Goal: Task Accomplishment & Management: Complete application form

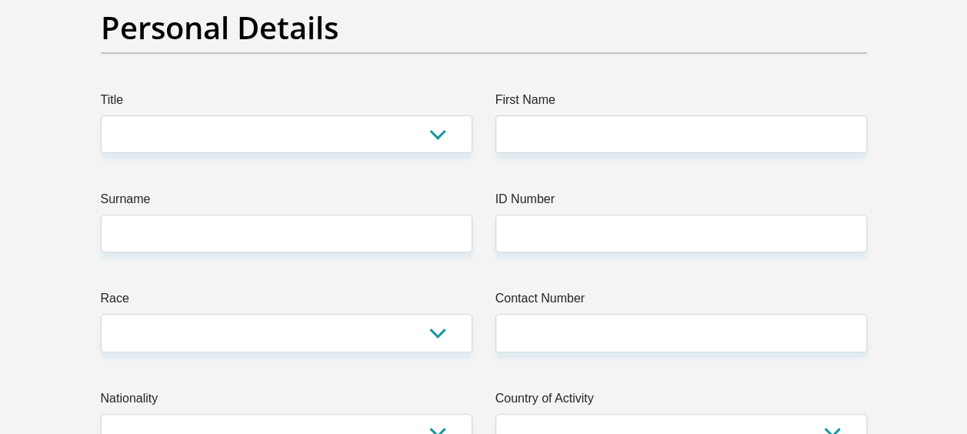
scroll to position [251, 0]
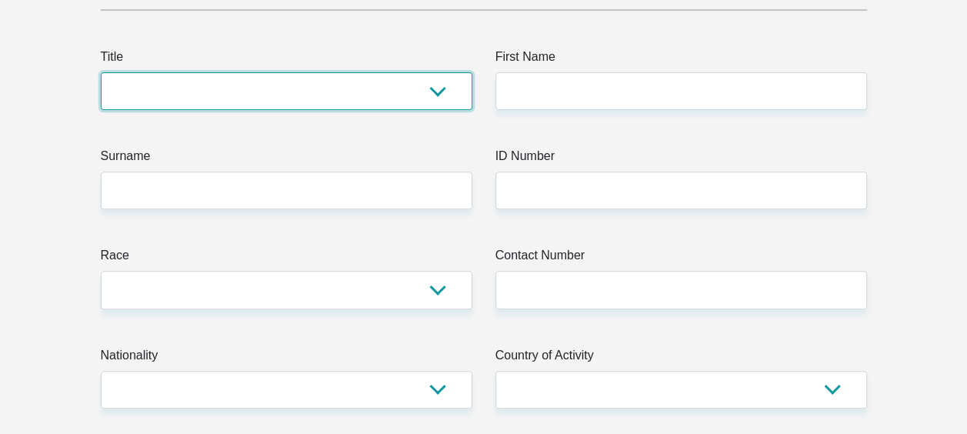
click at [435, 98] on select "Mr Ms Mrs Dr [PERSON_NAME]" at bounding box center [286, 91] width 371 height 38
select select "Mr"
click at [101, 72] on select "Mr Ms Mrs Dr [PERSON_NAME]" at bounding box center [286, 91] width 371 height 38
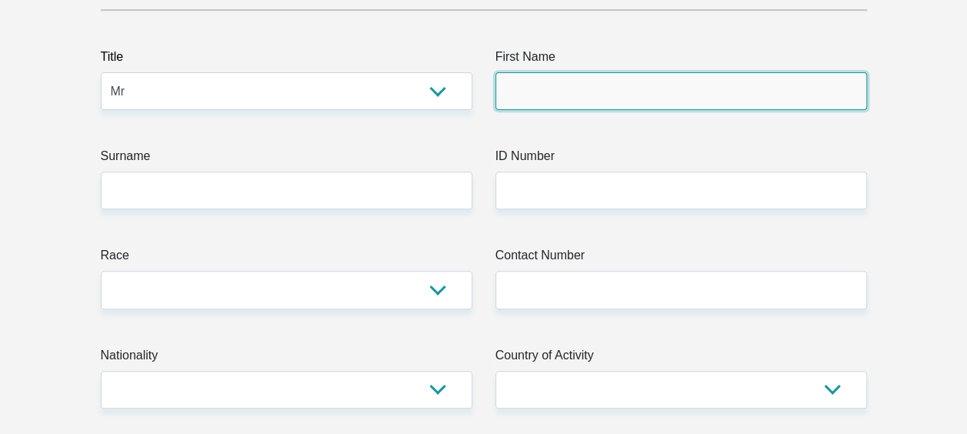
click at [620, 73] on input "First Name" at bounding box center [680, 91] width 371 height 38
type input "Phumelela"
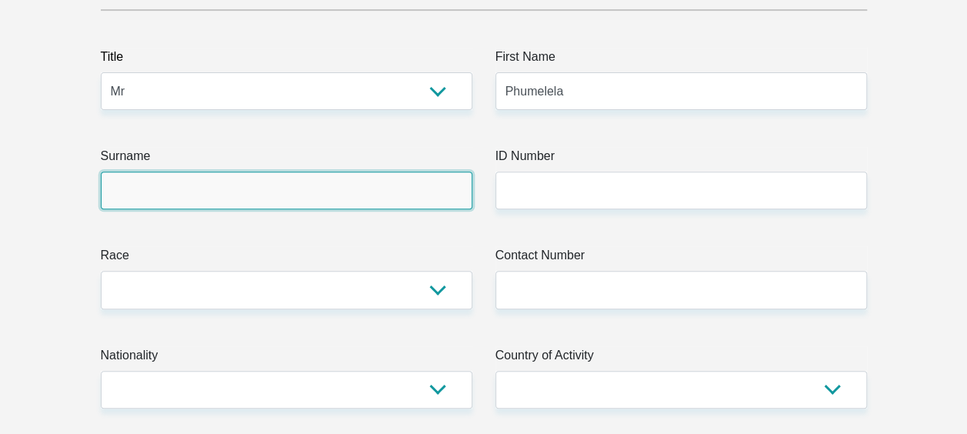
type input "Mawonga"
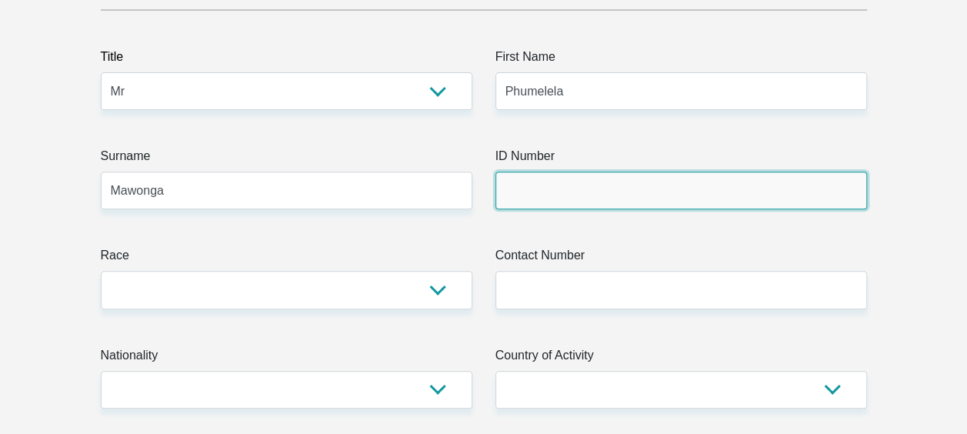
type input "TFG"
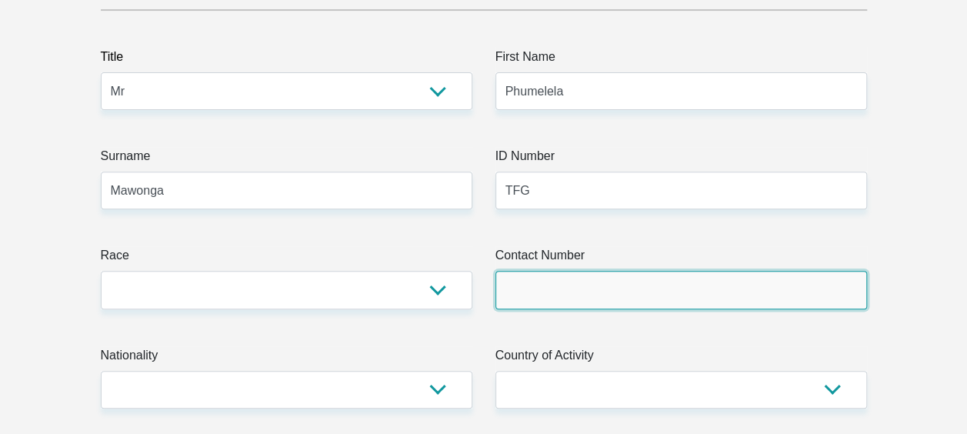
type input "0623831810"
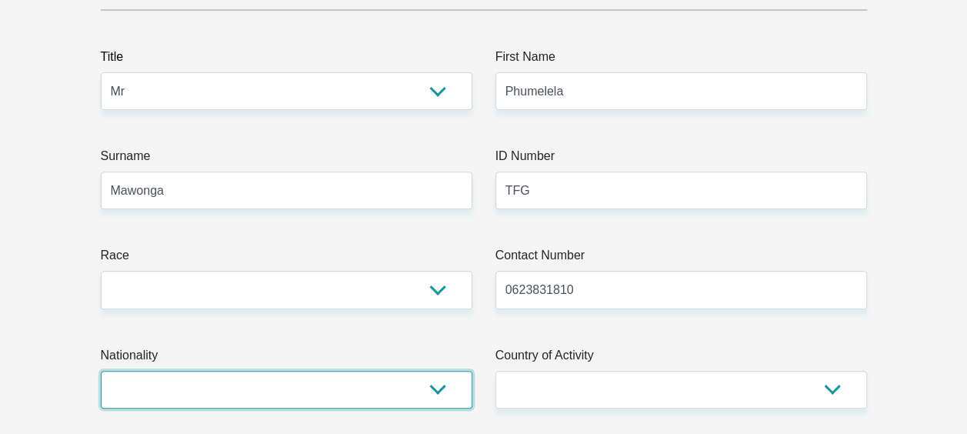
select select "ZAF"
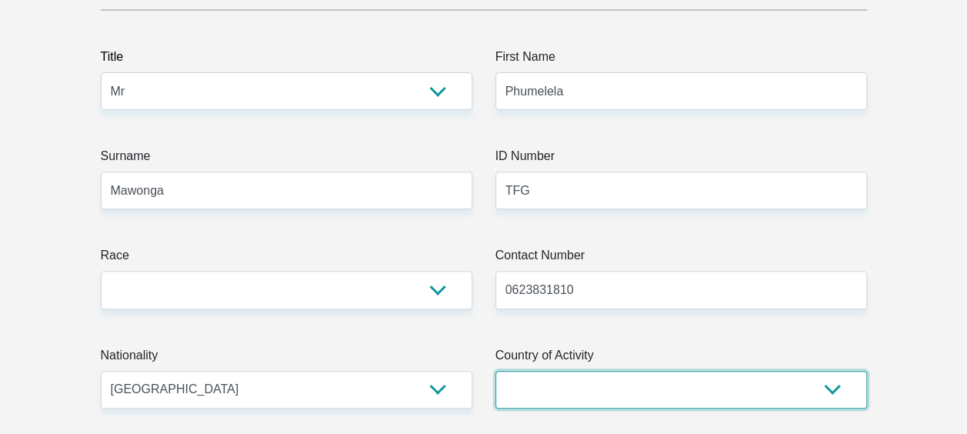
select select "ZAF"
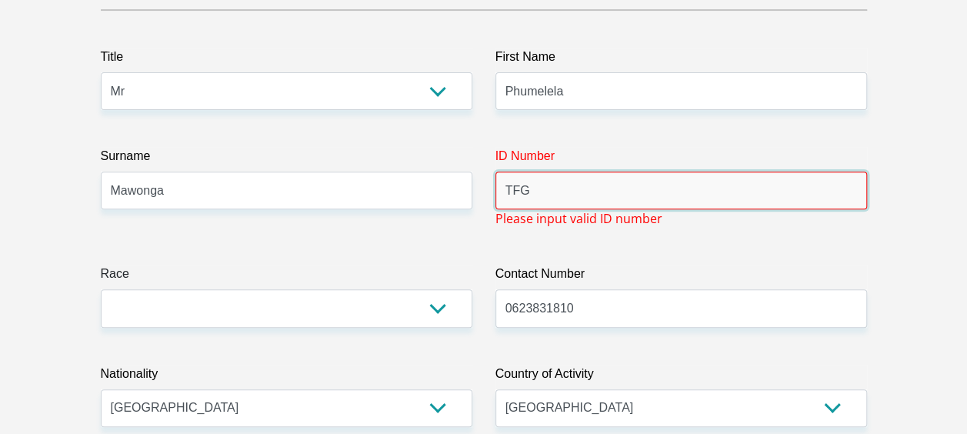
drag, startPoint x: 591, startPoint y: 197, endPoint x: 451, endPoint y: 192, distance: 140.1
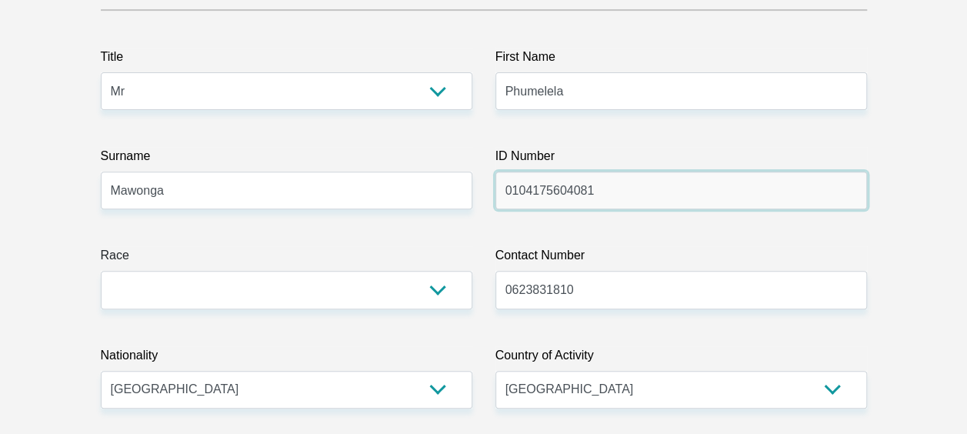
type input "0104175604081"
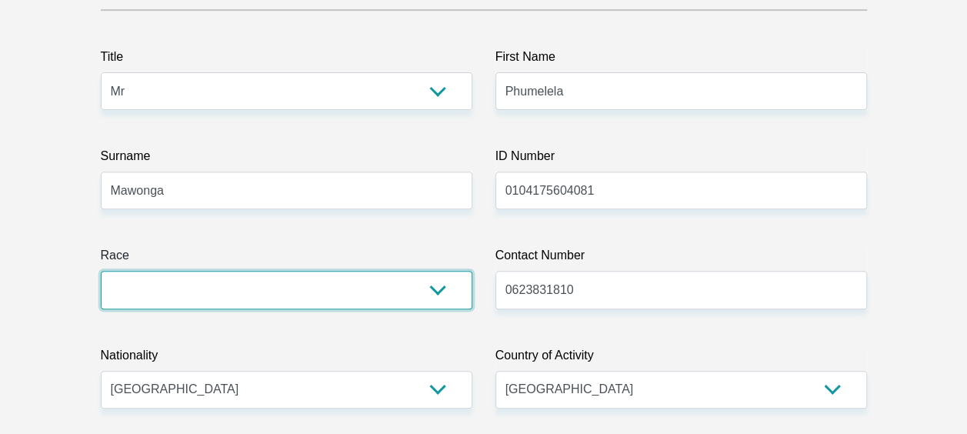
click at [228, 291] on select "Black Coloured Indian White Other" at bounding box center [286, 290] width 371 height 38
select select "1"
click at [101, 271] on select "Black Coloured Indian White Other" at bounding box center [286, 290] width 371 height 38
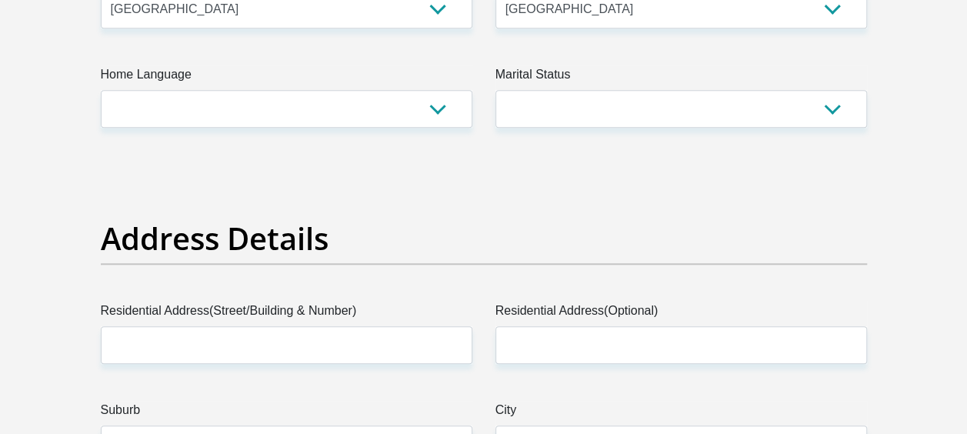
scroll to position [674, 0]
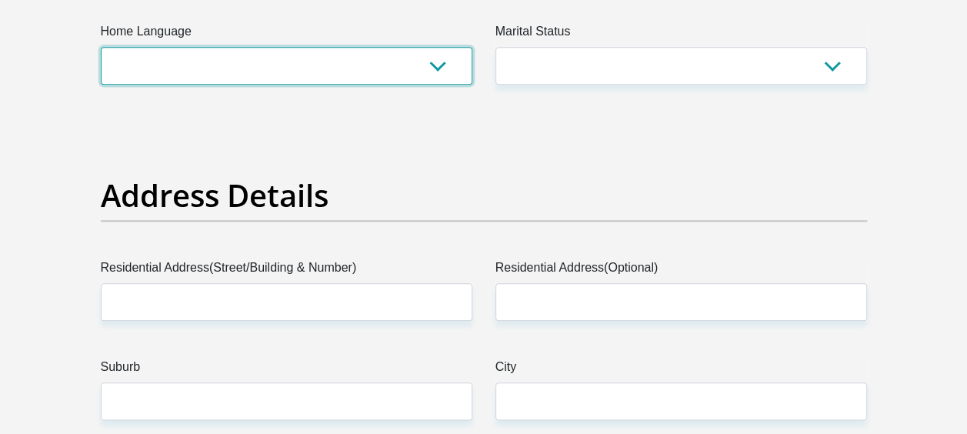
click at [377, 58] on select "Afrikaans English Sepedi South Ndebele Southern Sotho Swati Tsonga Tswana Venda…" at bounding box center [286, 66] width 371 height 38
select select "[DATE]"
click at [101, 47] on select "Afrikaans English Sepedi South Ndebele Southern Sotho Swati Tsonga Tswana Venda…" at bounding box center [286, 66] width 371 height 38
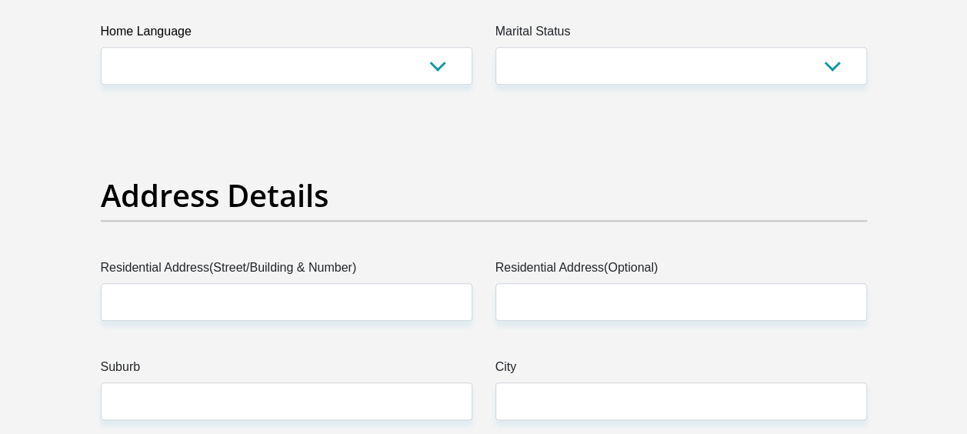
click at [635, 45] on label "Marital Status" at bounding box center [680, 34] width 371 height 25
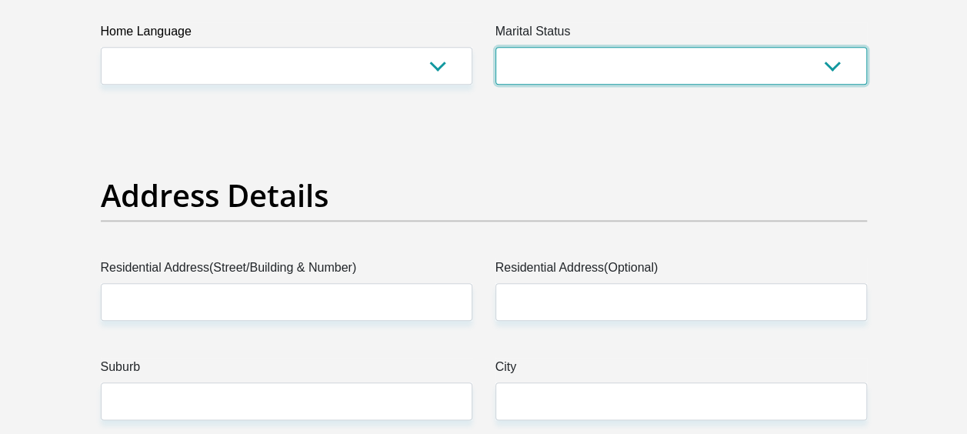
click at [635, 47] on select "Married ANC Single Divorced Widowed Married COP or Customary Law" at bounding box center [680, 66] width 371 height 38
click at [725, 55] on select "Married ANC Single Divorced Widowed Married COP or Customary Law" at bounding box center [680, 66] width 371 height 38
select select "2"
click at [495, 47] on select "Married ANC Single Divorced Widowed Married COP or Customary Law" at bounding box center [680, 66] width 371 height 38
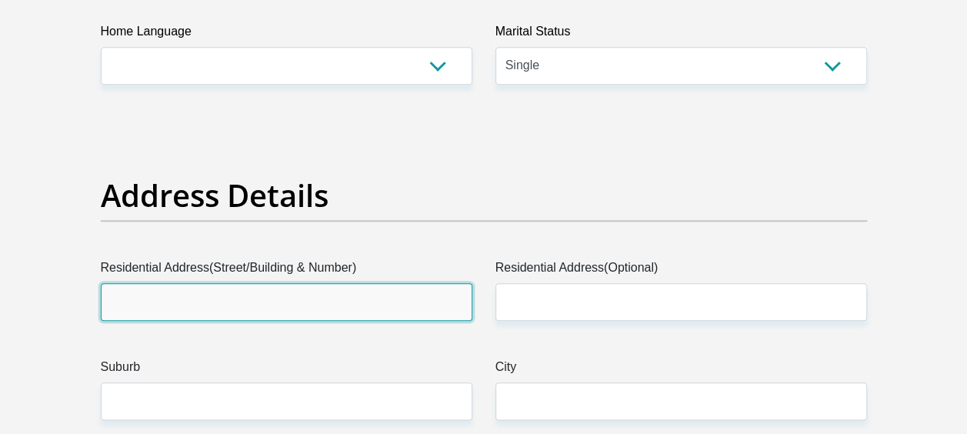
click at [311, 297] on input "Residential Address(Street/Building & Number)" at bounding box center [286, 302] width 371 height 38
type input "[STREET_ADDRESS]"
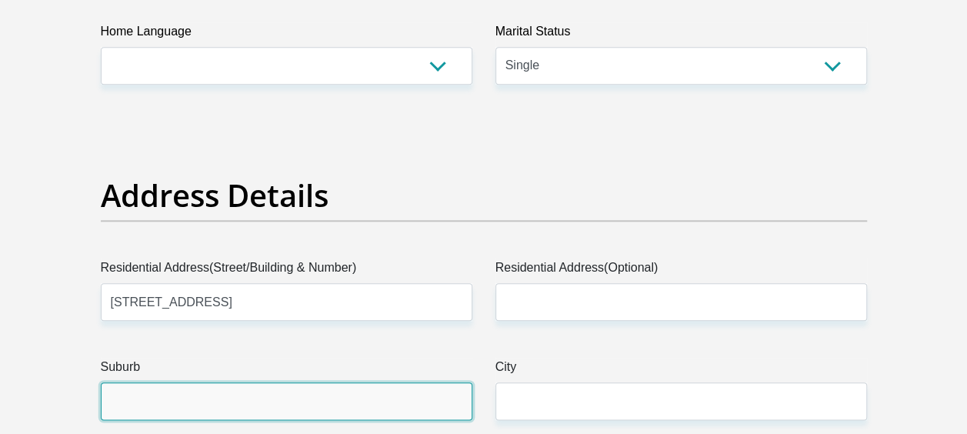
type input "[GEOGRAPHIC_DATA]"
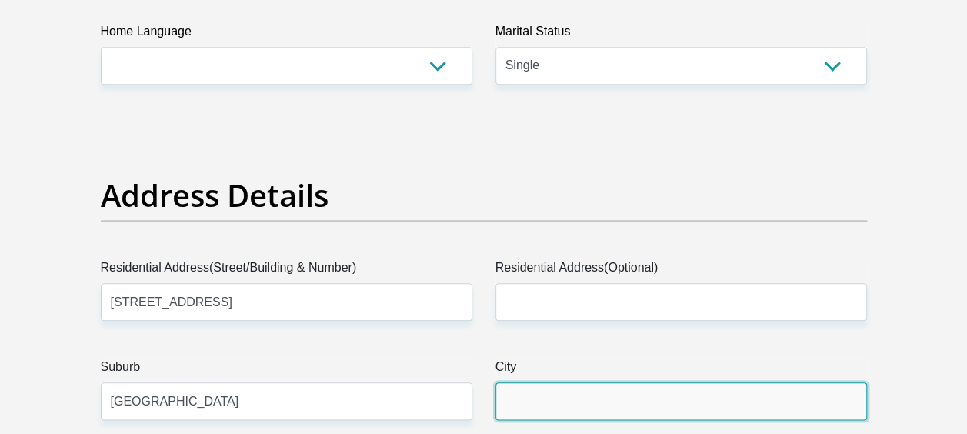
type input "[GEOGRAPHIC_DATA]"
type input "7100"
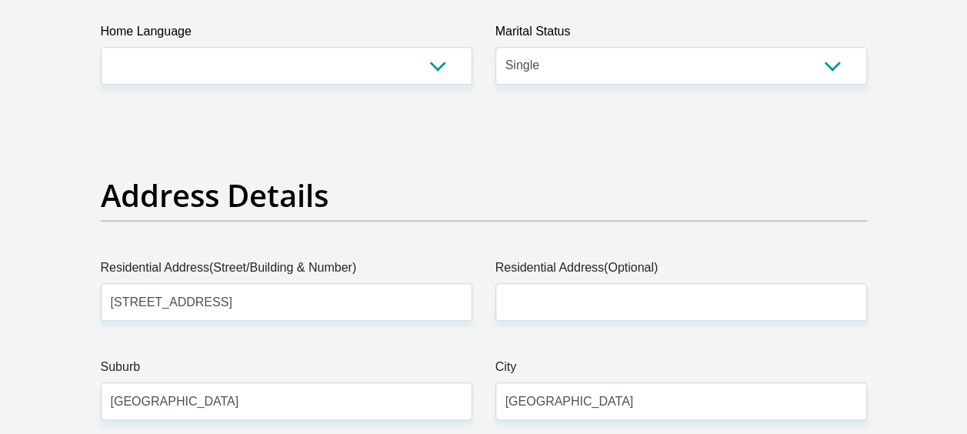
type input "[EMAIL_ADDRESS][DOMAIN_NAME]"
type input "367100"
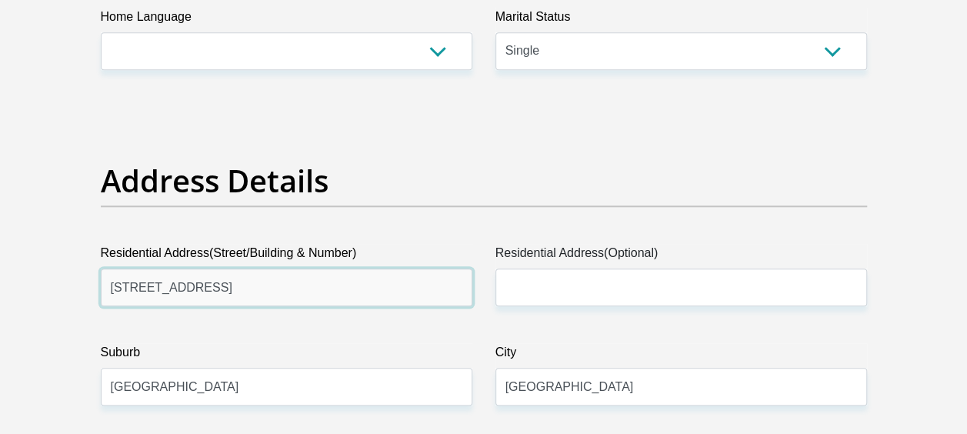
scroll to position [703, 0]
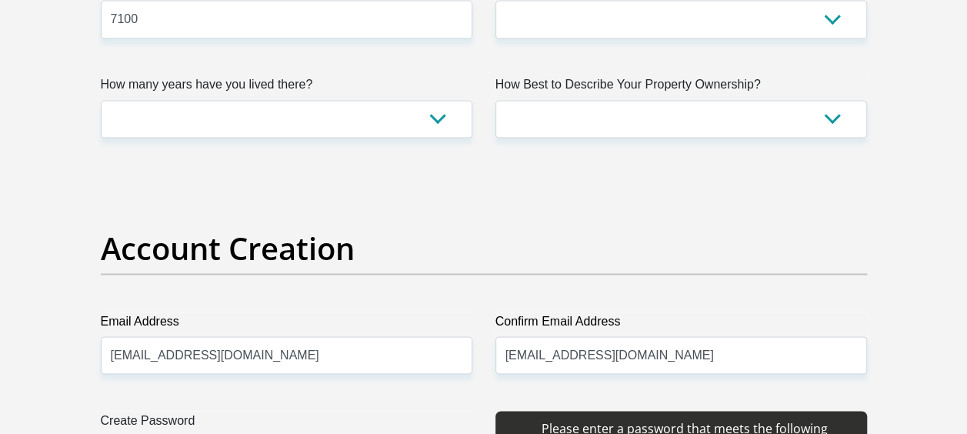
type input "[STREET_ADDRESS][PERSON_NAME]"
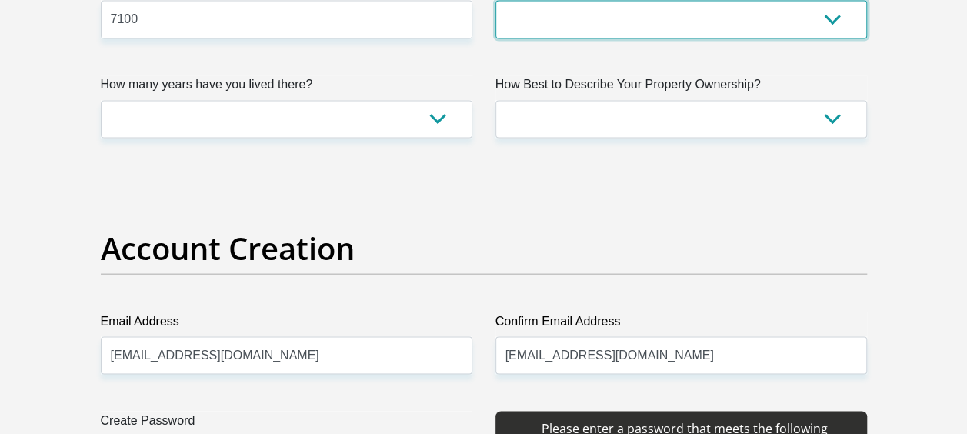
scroll to position [1154, 0]
click at [741, 23] on select "Eastern Cape Free State [GEOGRAPHIC_DATA] [GEOGRAPHIC_DATA][DATE] [GEOGRAPHIC_D…" at bounding box center [680, 20] width 371 height 38
select select "Western Cape"
click at [495, 1] on select "Eastern Cape Free State [GEOGRAPHIC_DATA] [GEOGRAPHIC_DATA][DATE] [GEOGRAPHIC_D…" at bounding box center [680, 20] width 371 height 38
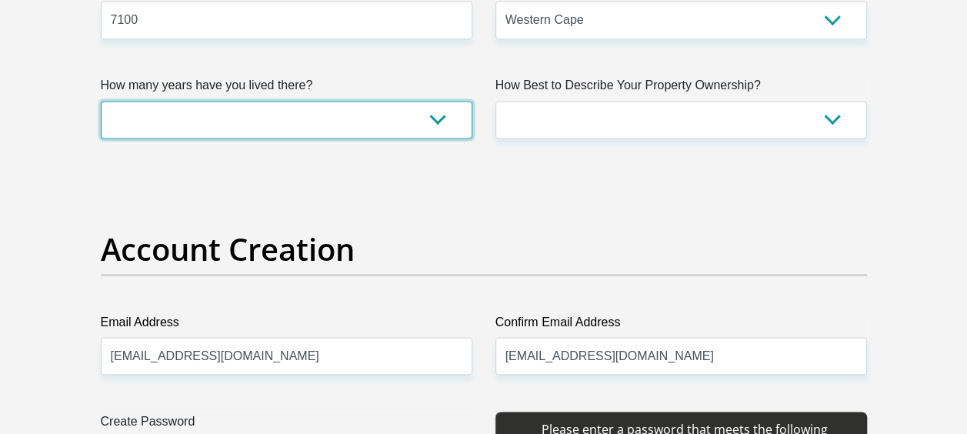
click at [311, 118] on select "less than 1 year 1-3 years 3-5 years 5+ years" at bounding box center [286, 120] width 371 height 38
select select "0"
click at [101, 101] on select "less than 1 year 1-3 years 3-5 years 5+ years" at bounding box center [286, 120] width 371 height 38
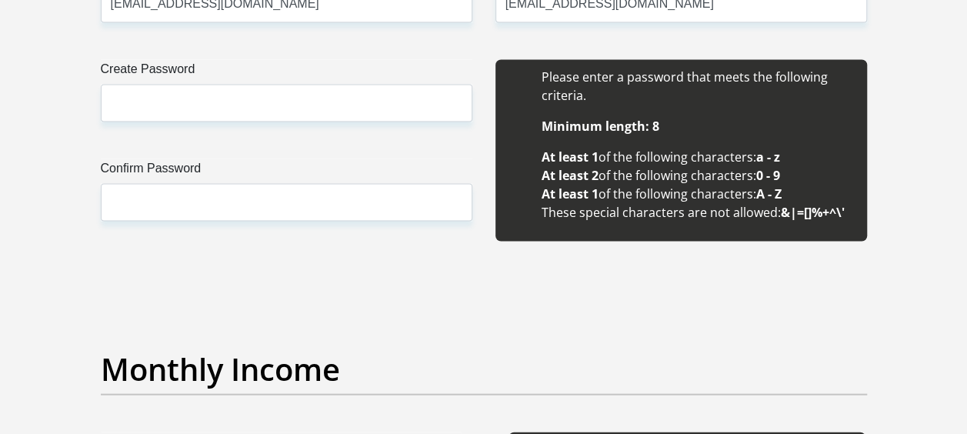
scroll to position [1369, 0]
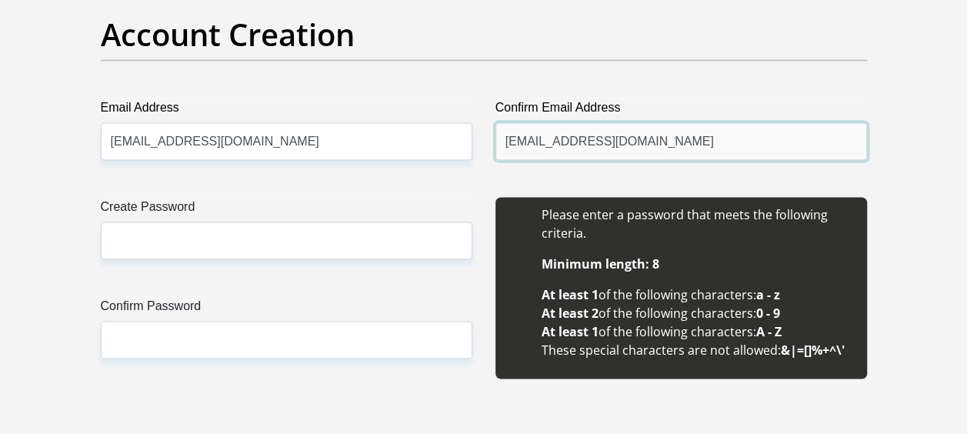
drag, startPoint x: 707, startPoint y: 142, endPoint x: 470, endPoint y: 132, distance: 237.1
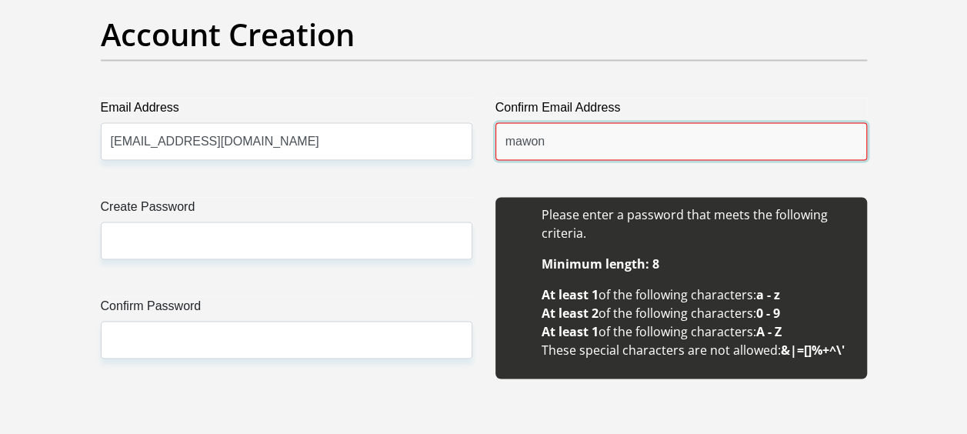
type input "[EMAIL_ADDRESS][DOMAIN_NAME]"
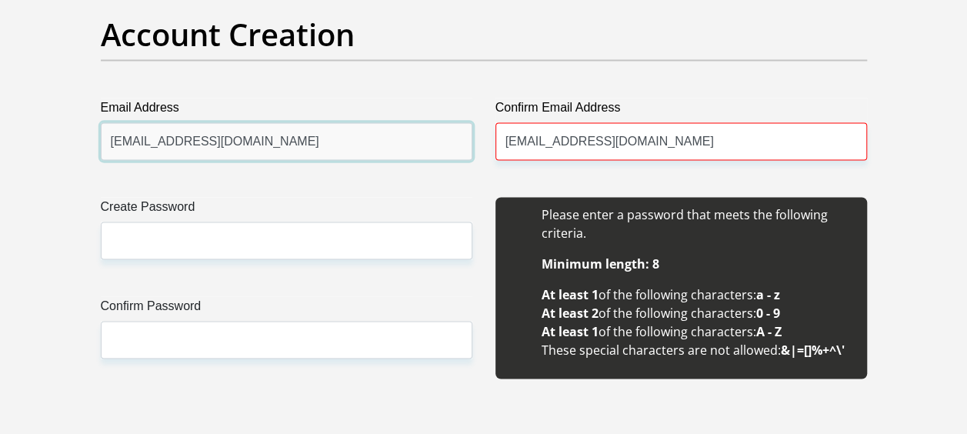
drag, startPoint x: 311, startPoint y: 133, endPoint x: 75, endPoint y: 128, distance: 236.2
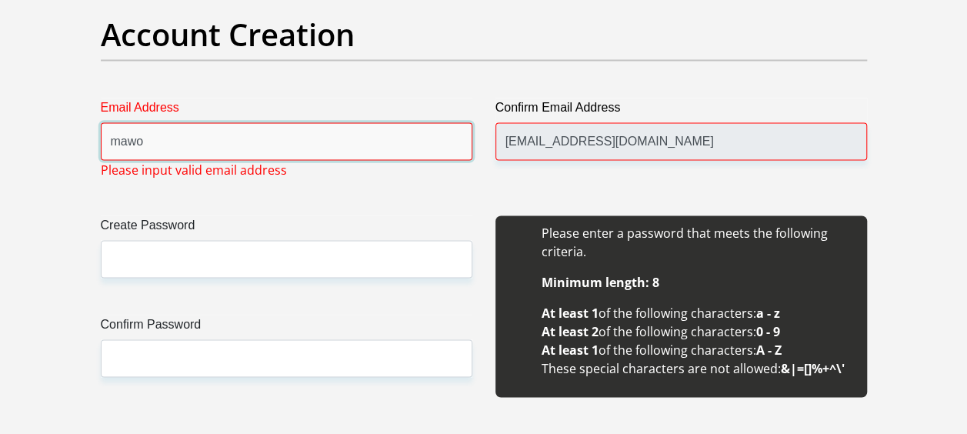
type input "[EMAIL_ADDRESS][DOMAIN_NAME]"
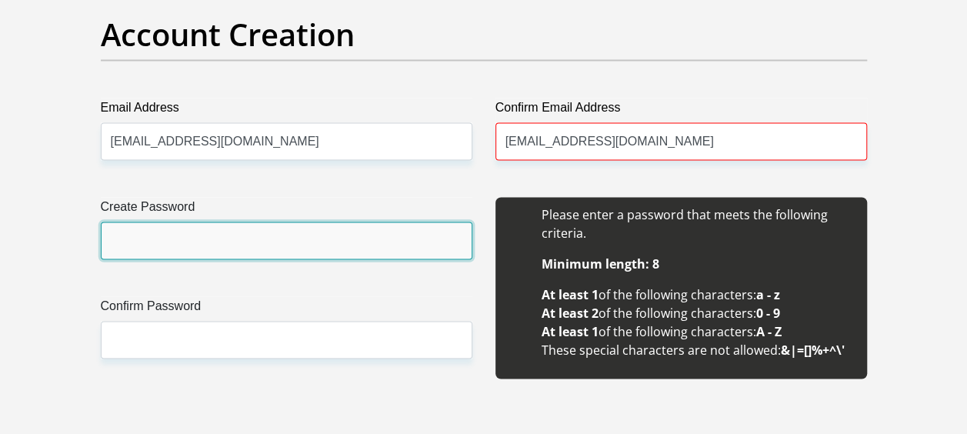
click at [155, 222] on input "Create Password" at bounding box center [286, 241] width 371 height 38
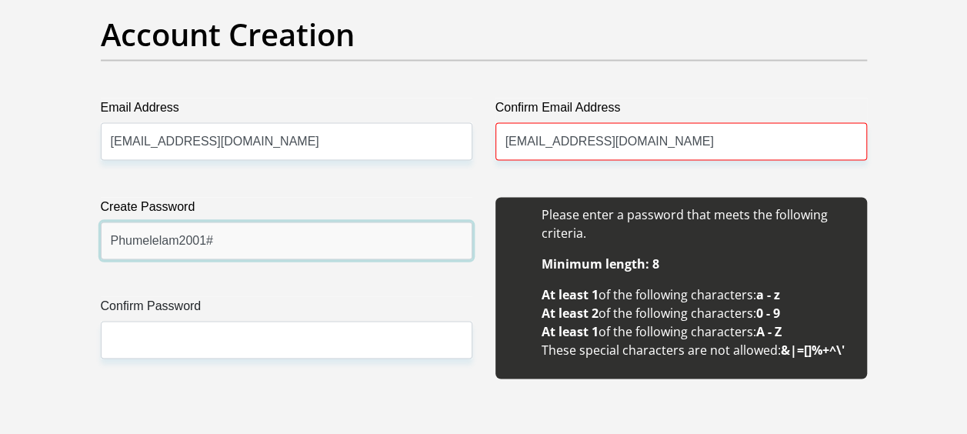
type input "Phumelelam2001#"
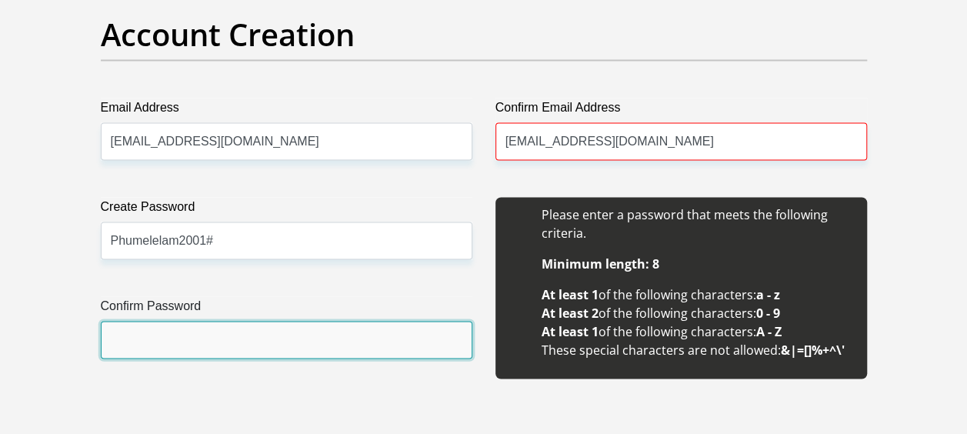
click at [219, 352] on input "Confirm Password" at bounding box center [286, 340] width 371 height 38
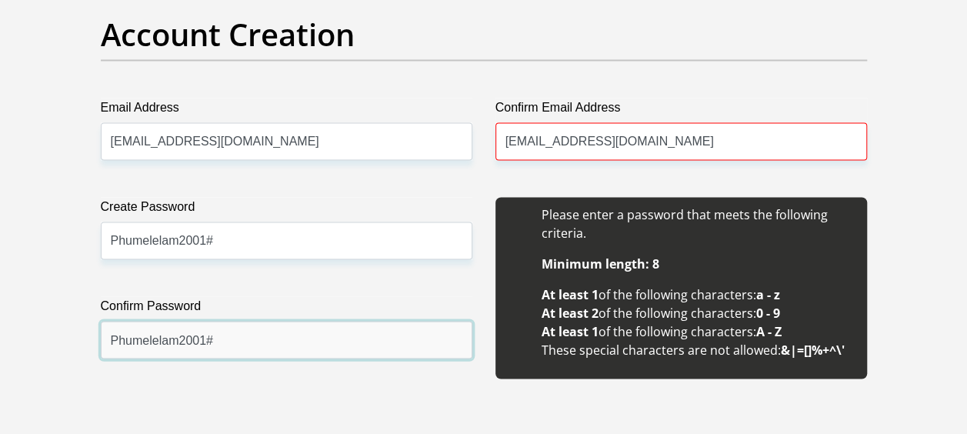
type input "Phumelelam2001#"
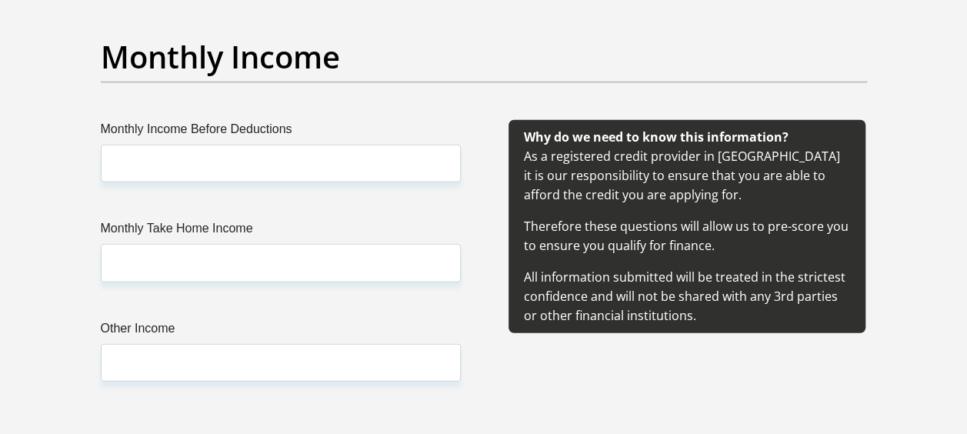
scroll to position [1797, 0]
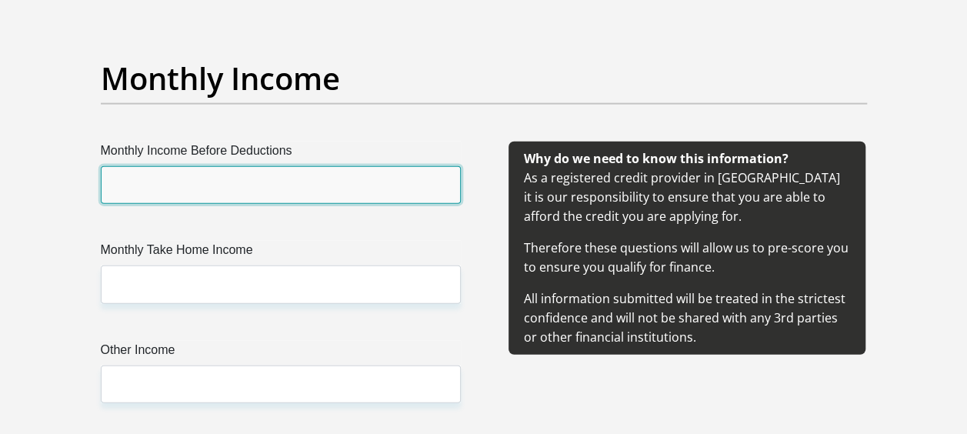
click at [338, 171] on input "Monthly Income Before Deductions" at bounding box center [281, 185] width 360 height 38
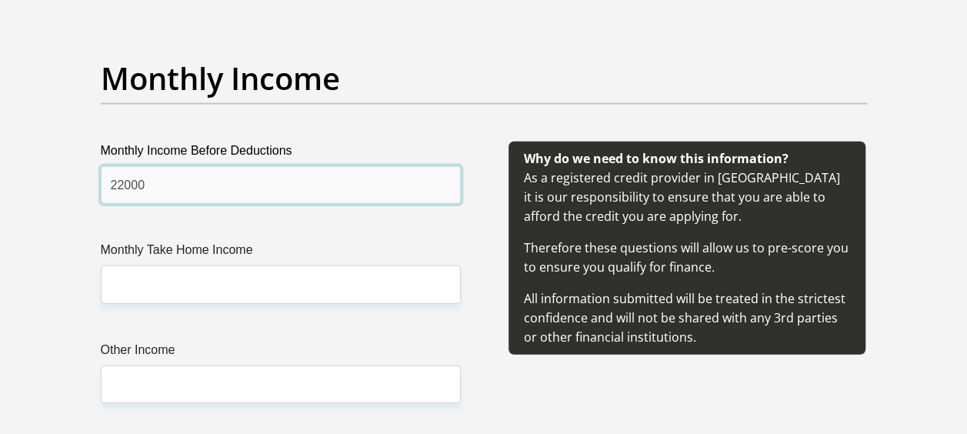
type input "22000"
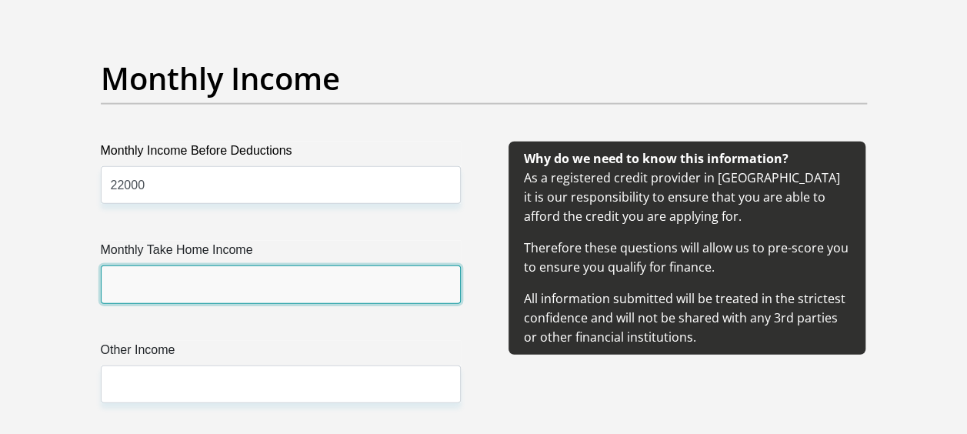
click at [265, 285] on input "Monthly Take Home Income" at bounding box center [281, 284] width 360 height 38
type input "18500"
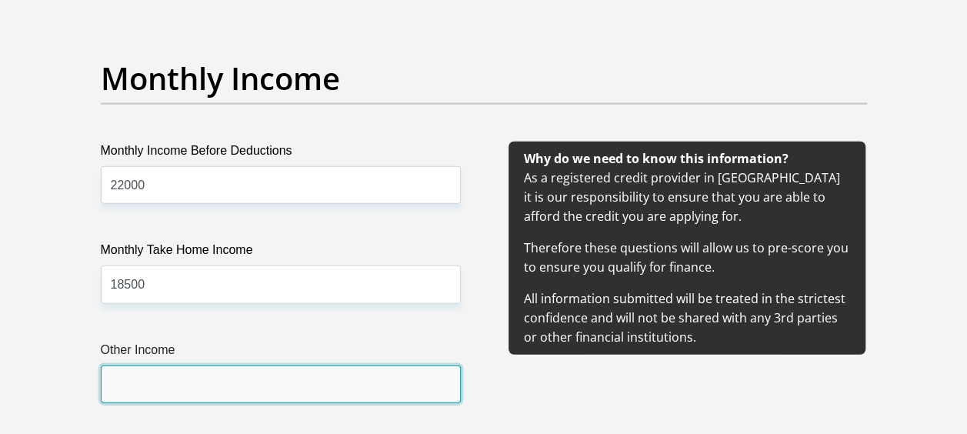
click at [195, 385] on input "Other Income" at bounding box center [281, 384] width 360 height 38
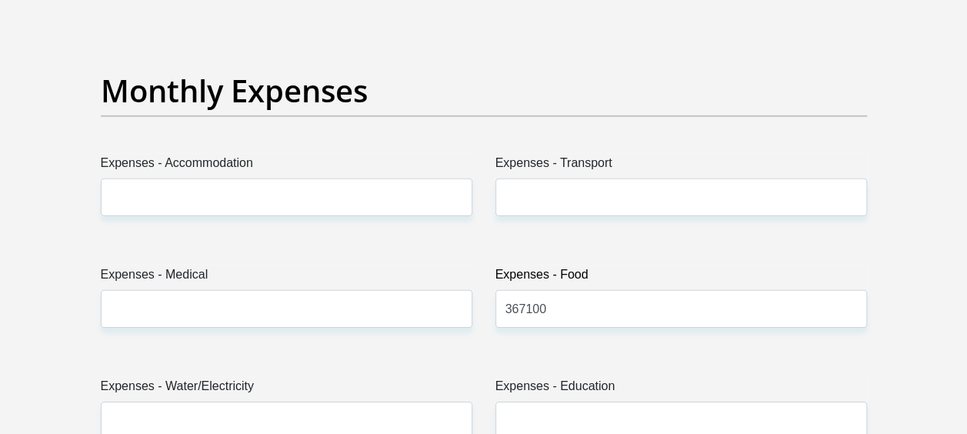
scroll to position [2277, 0]
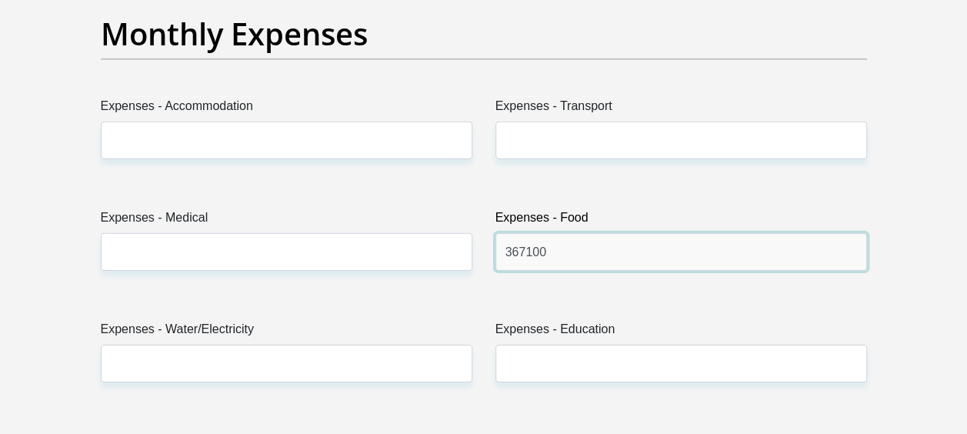
drag, startPoint x: 588, startPoint y: 249, endPoint x: 491, endPoint y: 247, distance: 97.7
click at [491, 247] on div "Expenses - Food 367100" at bounding box center [681, 245] width 395 height 75
type input "500"
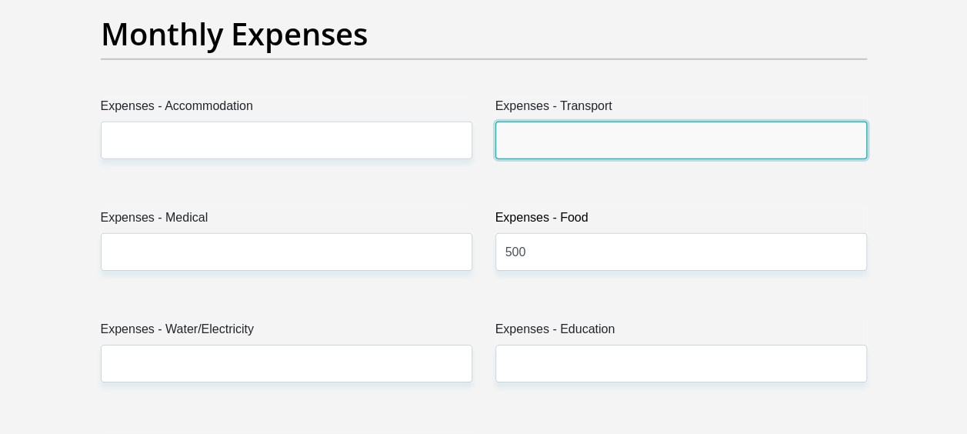
click at [550, 129] on input "Expenses - Transport" at bounding box center [680, 141] width 371 height 38
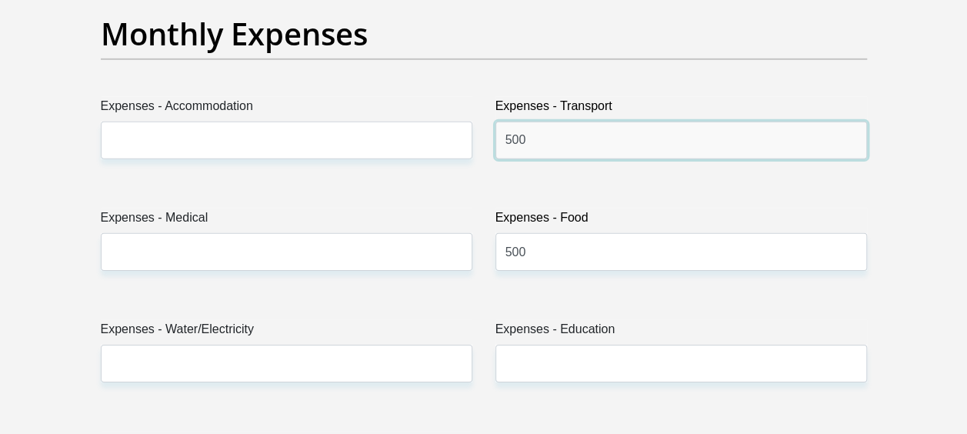
type input "500"
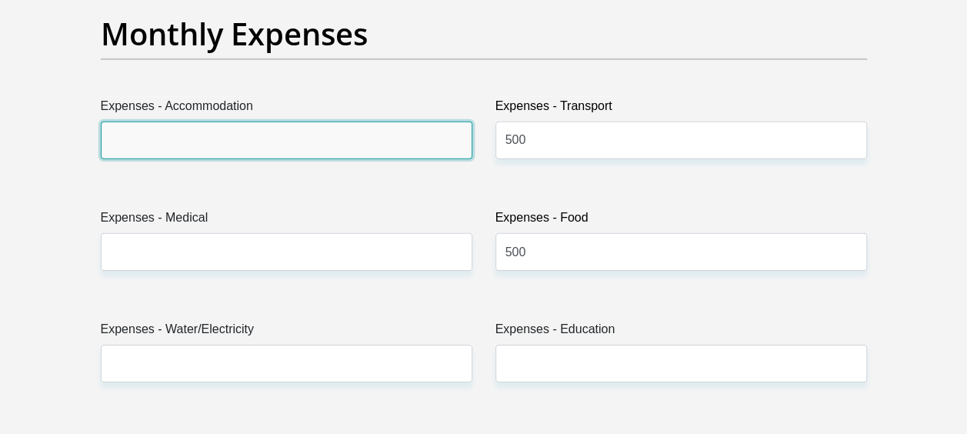
click at [200, 123] on input "Expenses - Accommodation" at bounding box center [286, 141] width 371 height 38
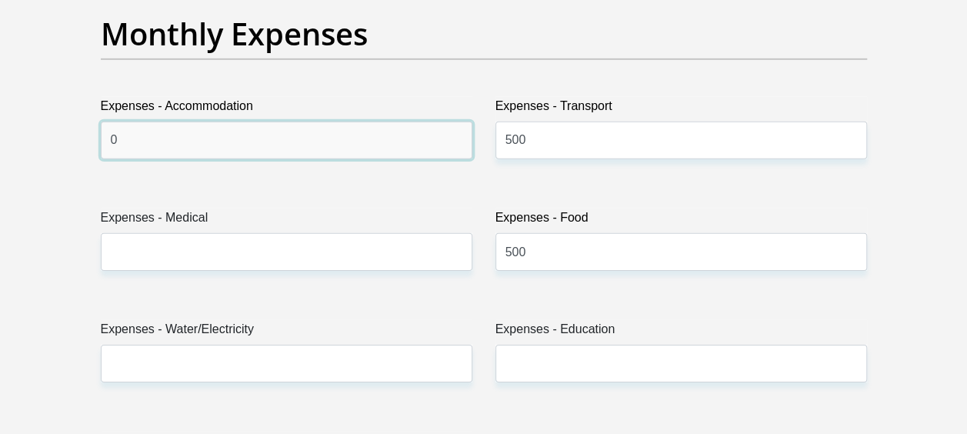
type input "0"
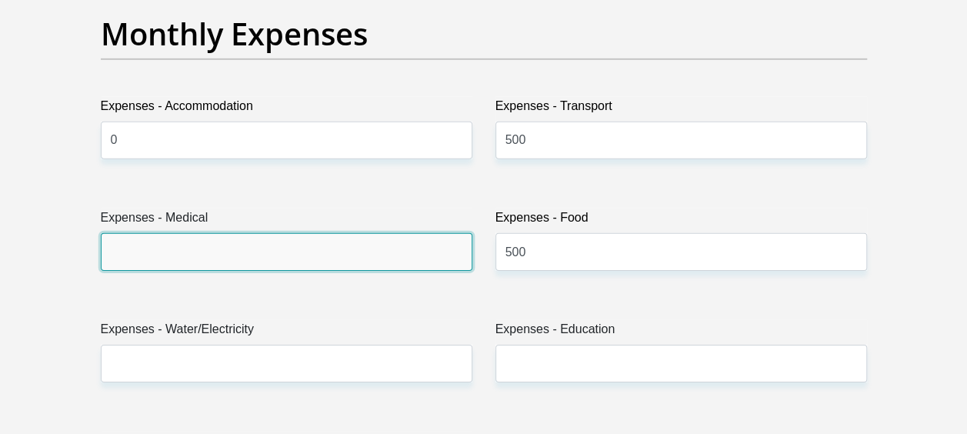
click at [185, 263] on input "Expenses - Medical" at bounding box center [286, 252] width 371 height 38
type input "0"
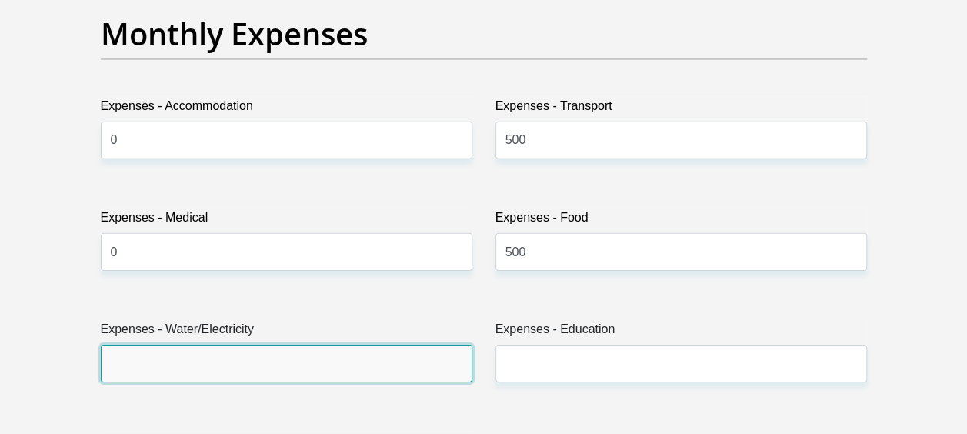
click at [197, 377] on input "Expenses - Water/Electricity" at bounding box center [286, 364] width 371 height 38
type input "0"
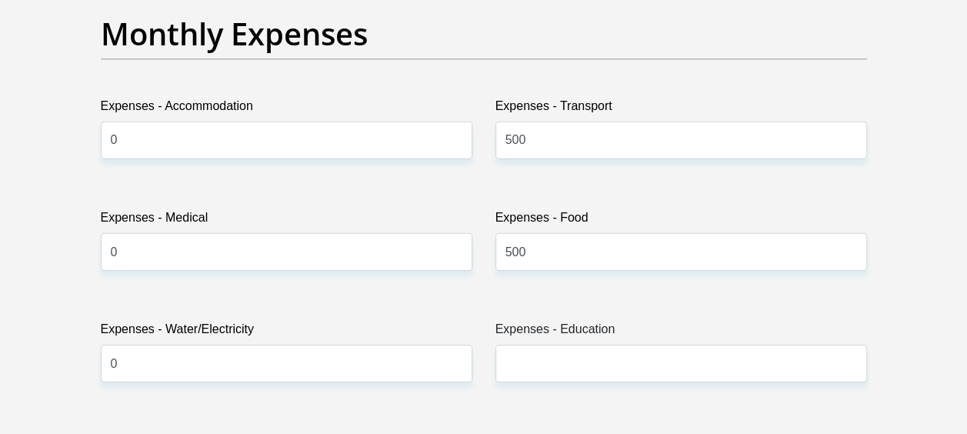
click at [748, 383] on div "Expenses - Education" at bounding box center [681, 357] width 395 height 75
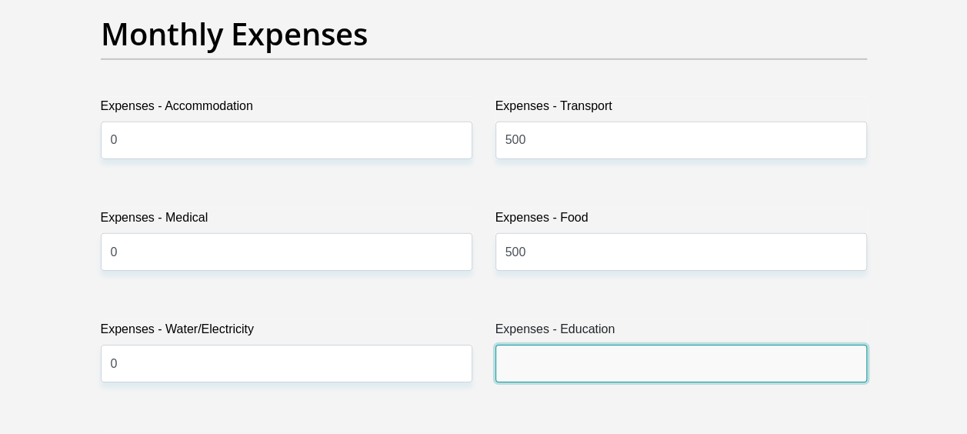
click at [652, 371] on input "Expenses - Education" at bounding box center [680, 364] width 371 height 38
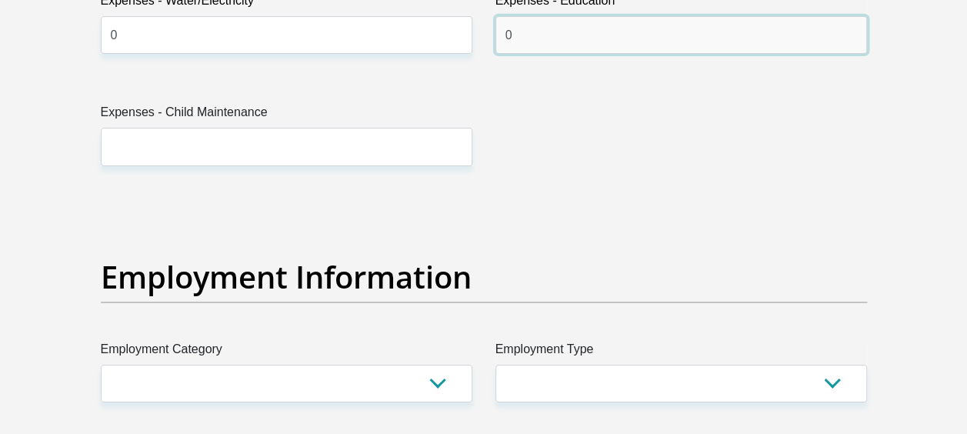
scroll to position [2636, 0]
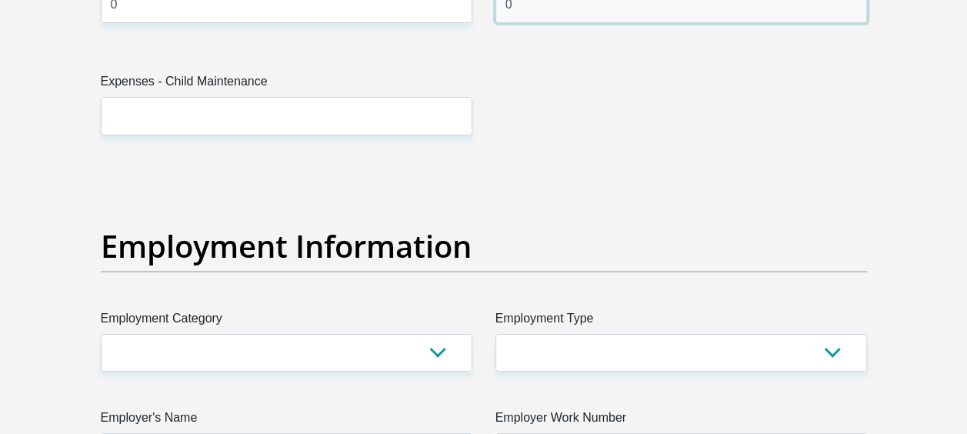
type input "0"
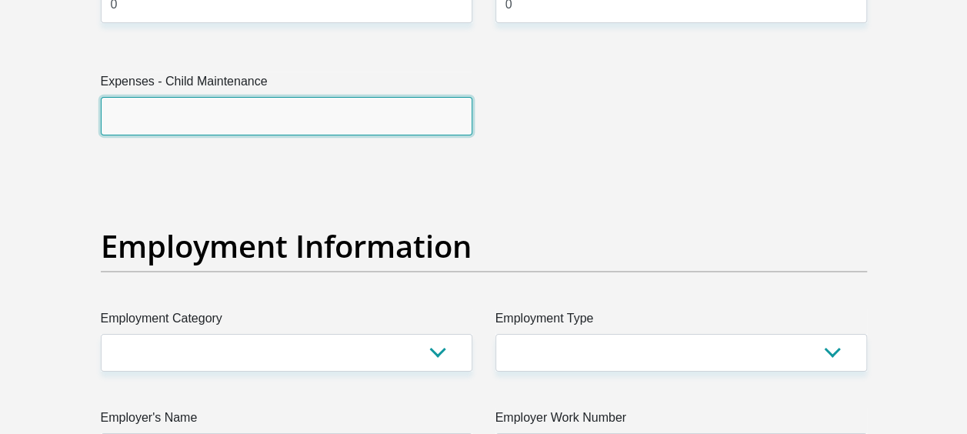
click at [235, 110] on input "Expenses - Child Maintenance" at bounding box center [286, 116] width 371 height 38
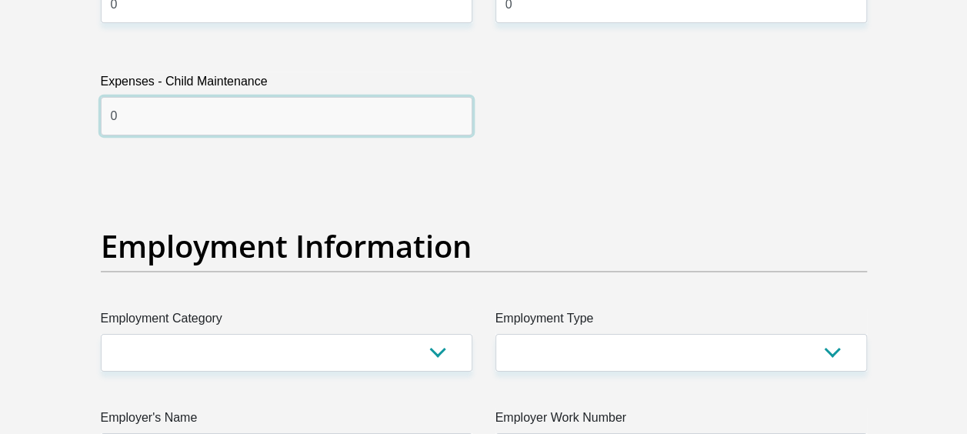
type input "0"
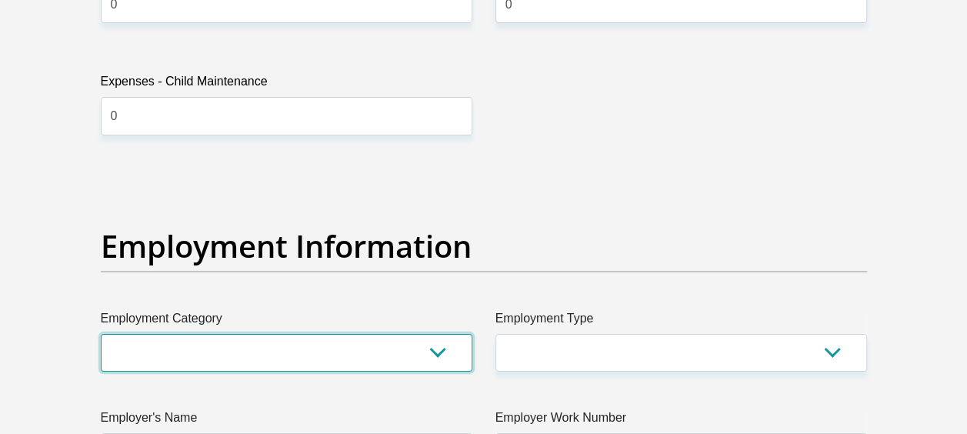
click at [442, 361] on select "AGRICULTURE ALCOHOL & TOBACCO CONSTRUCTION MATERIALS METALLURGY EQUIPMENT FOR R…" at bounding box center [286, 353] width 371 height 38
select select "53"
click at [101, 334] on select "AGRICULTURE ALCOHOL & TOBACCO CONSTRUCTION MATERIALS METALLURGY EQUIPMENT FOR R…" at bounding box center [286, 353] width 371 height 38
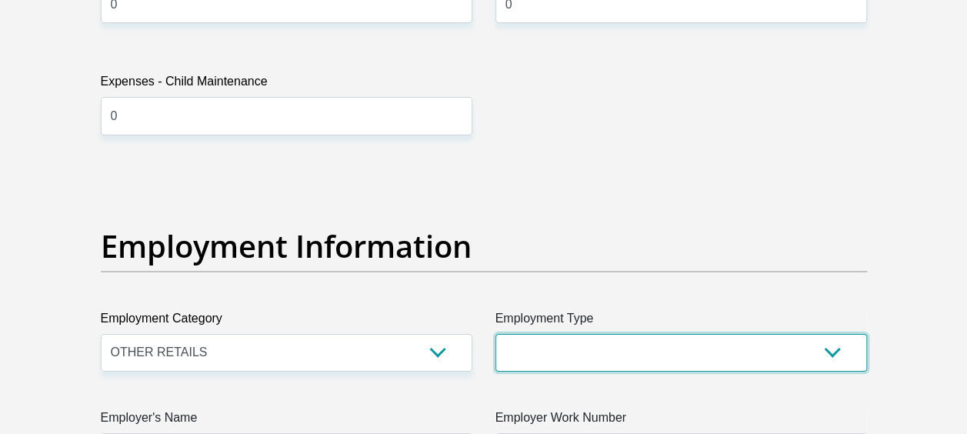
click at [555, 338] on select "College/Lecturer Craft Seller Creative Driver Executive Farmer Forces - Non Com…" at bounding box center [680, 353] width 371 height 38
select select "Unknown/Other"
click at [495, 334] on select "College/Lecturer Craft Seller Creative Driver Executive Farmer Forces - Non Com…" at bounding box center [680, 353] width 371 height 38
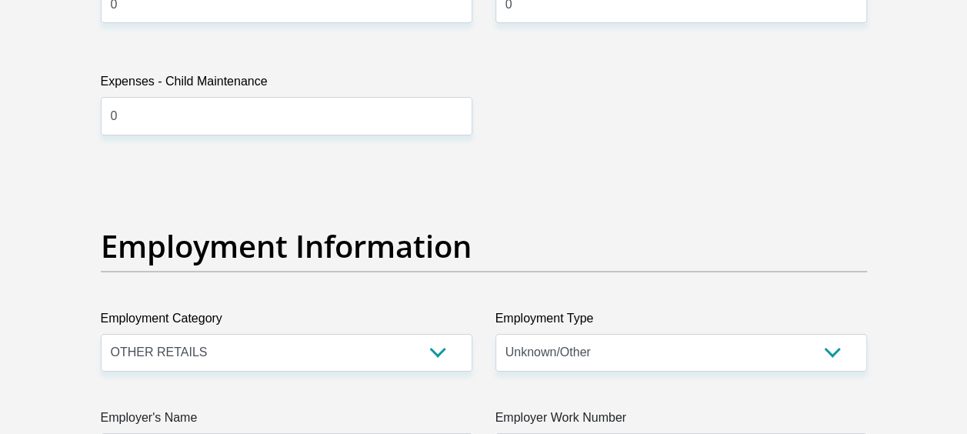
drag, startPoint x: 961, startPoint y: 224, endPoint x: 961, endPoint y: 234, distance: 10.0
click at [961, 234] on section "Personal Details Title Mr Ms Mrs Dr [PERSON_NAME] First Name [GEOGRAPHIC_DATA] …" at bounding box center [483, 170] width 967 height 5362
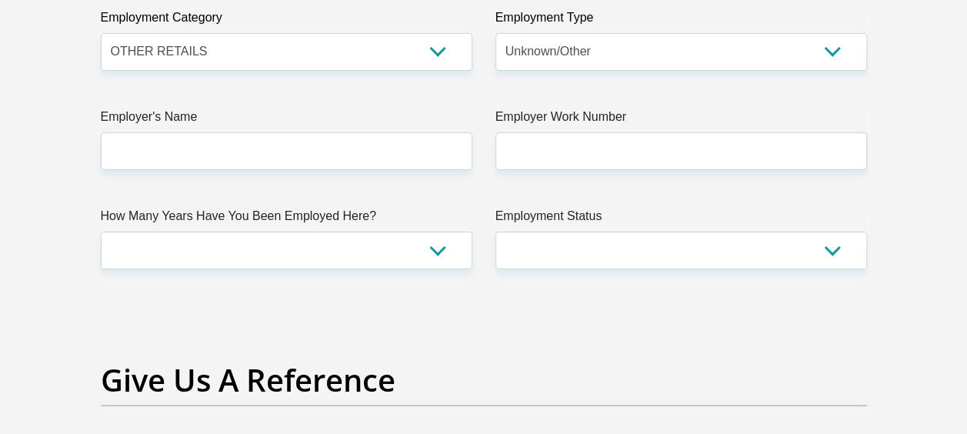
scroll to position [2943, 0]
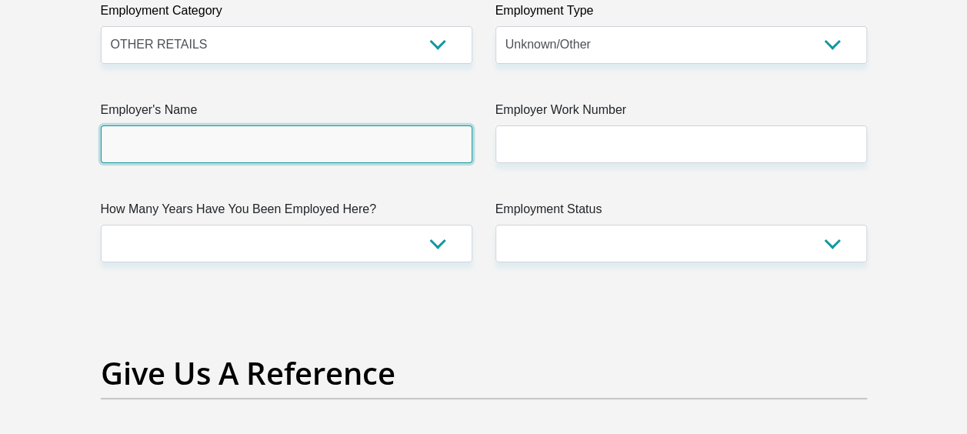
click at [276, 152] on input "Employer's Name" at bounding box center [286, 144] width 371 height 38
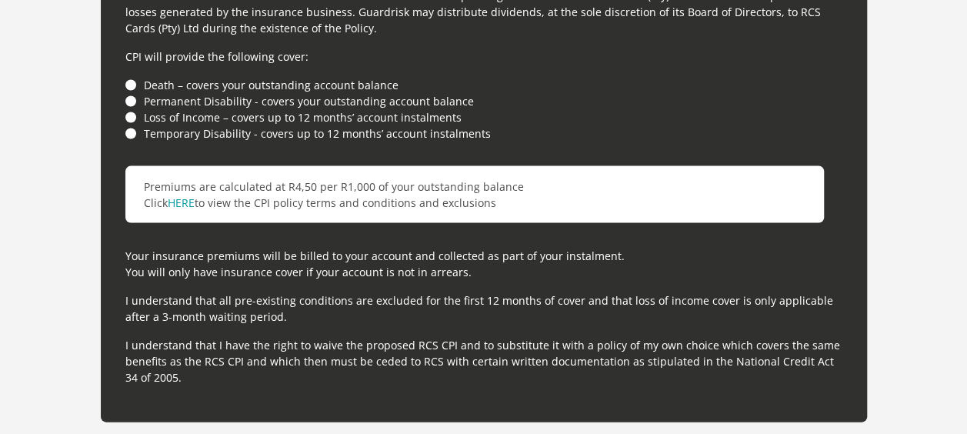
scroll to position [4450, 0]
